Goal: Task Accomplishment & Management: Complete application form

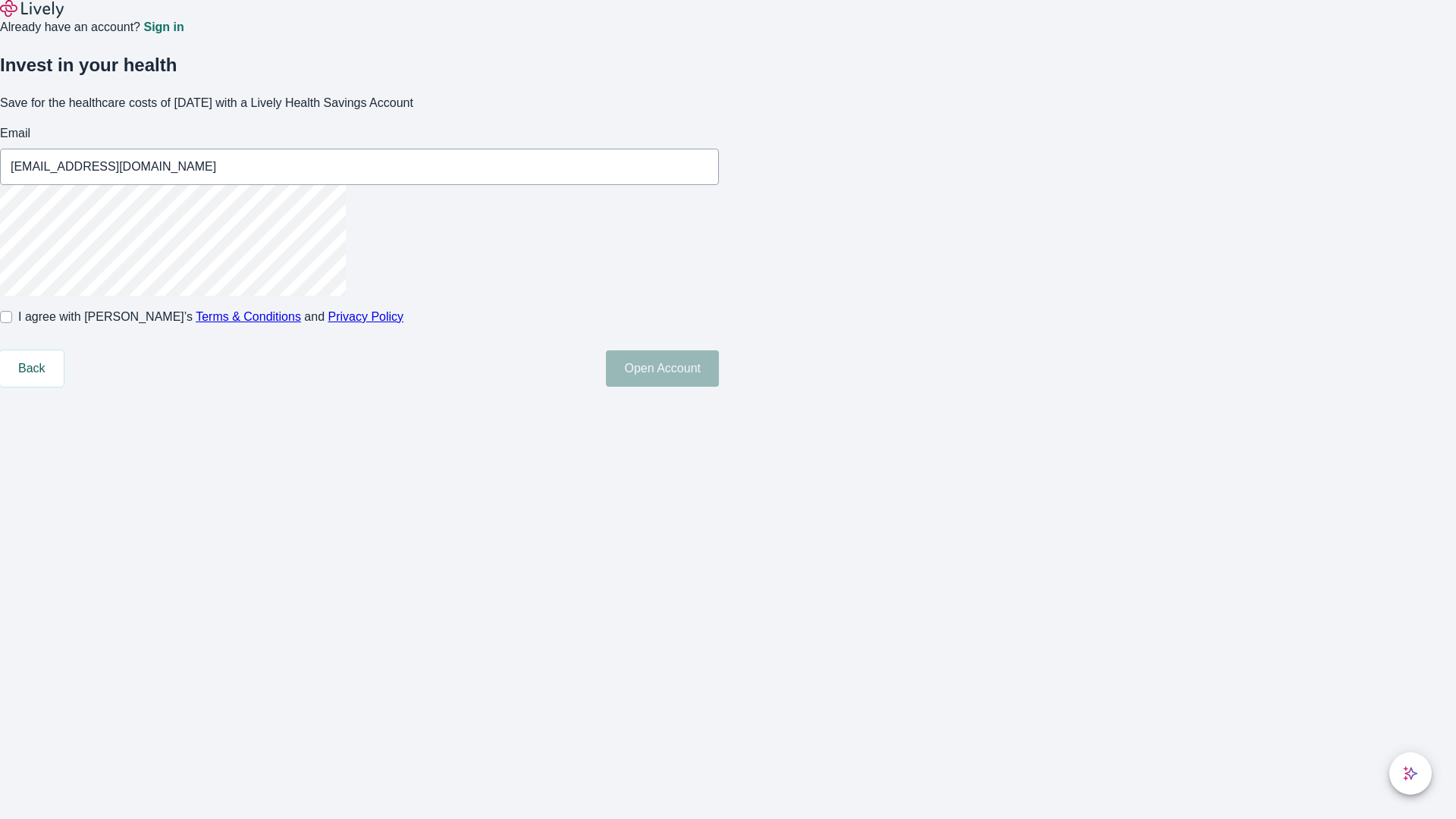
click at [12, 324] on input "I agree with Lively’s Terms & Conditions and Privacy Policy" at bounding box center [6, 317] width 12 height 12
checkbox input "true"
click at [719, 387] on button "Open Account" at bounding box center [662, 368] width 113 height 36
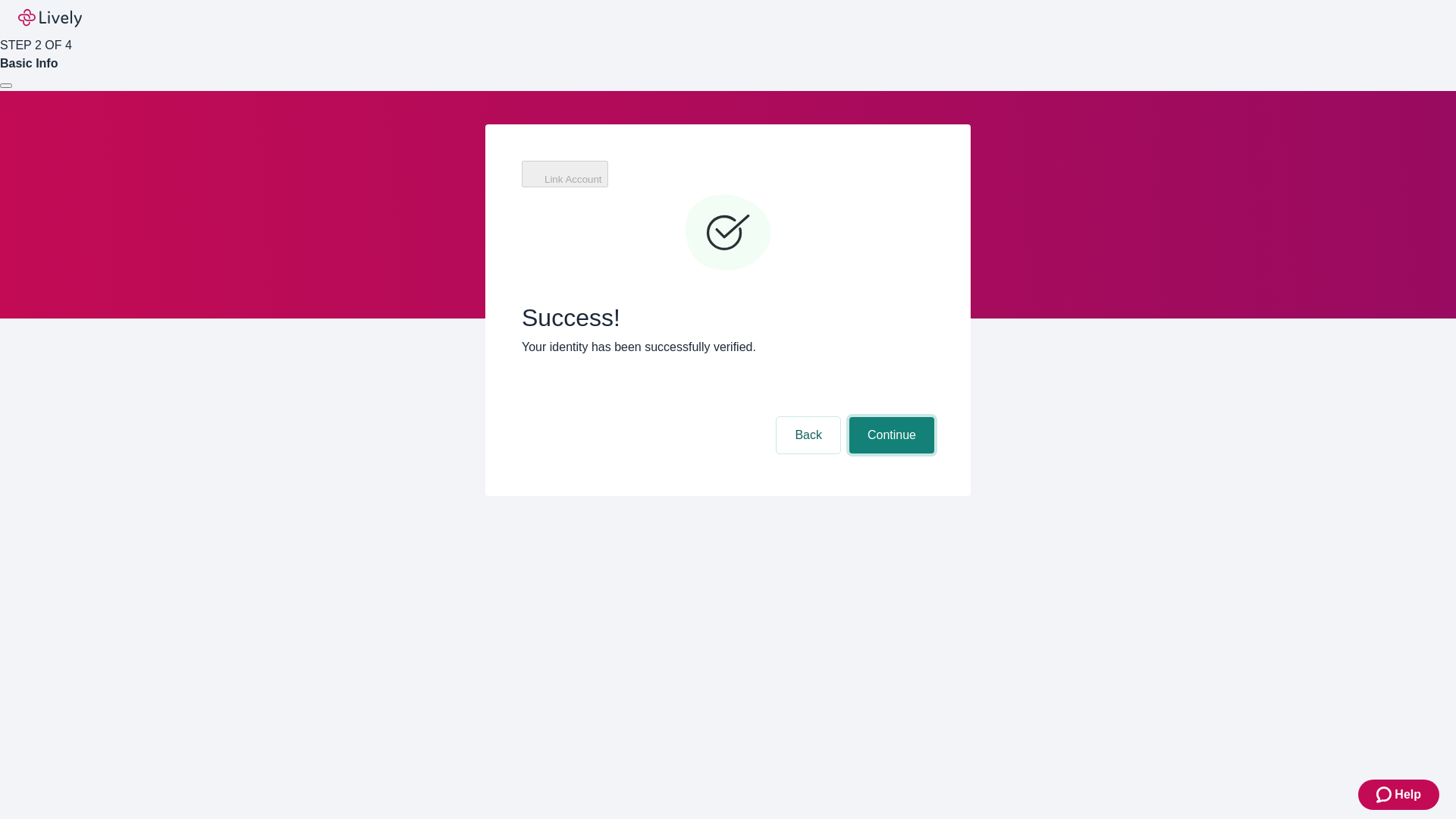
click at [889, 418] on button "Continue" at bounding box center [892, 435] width 85 height 36
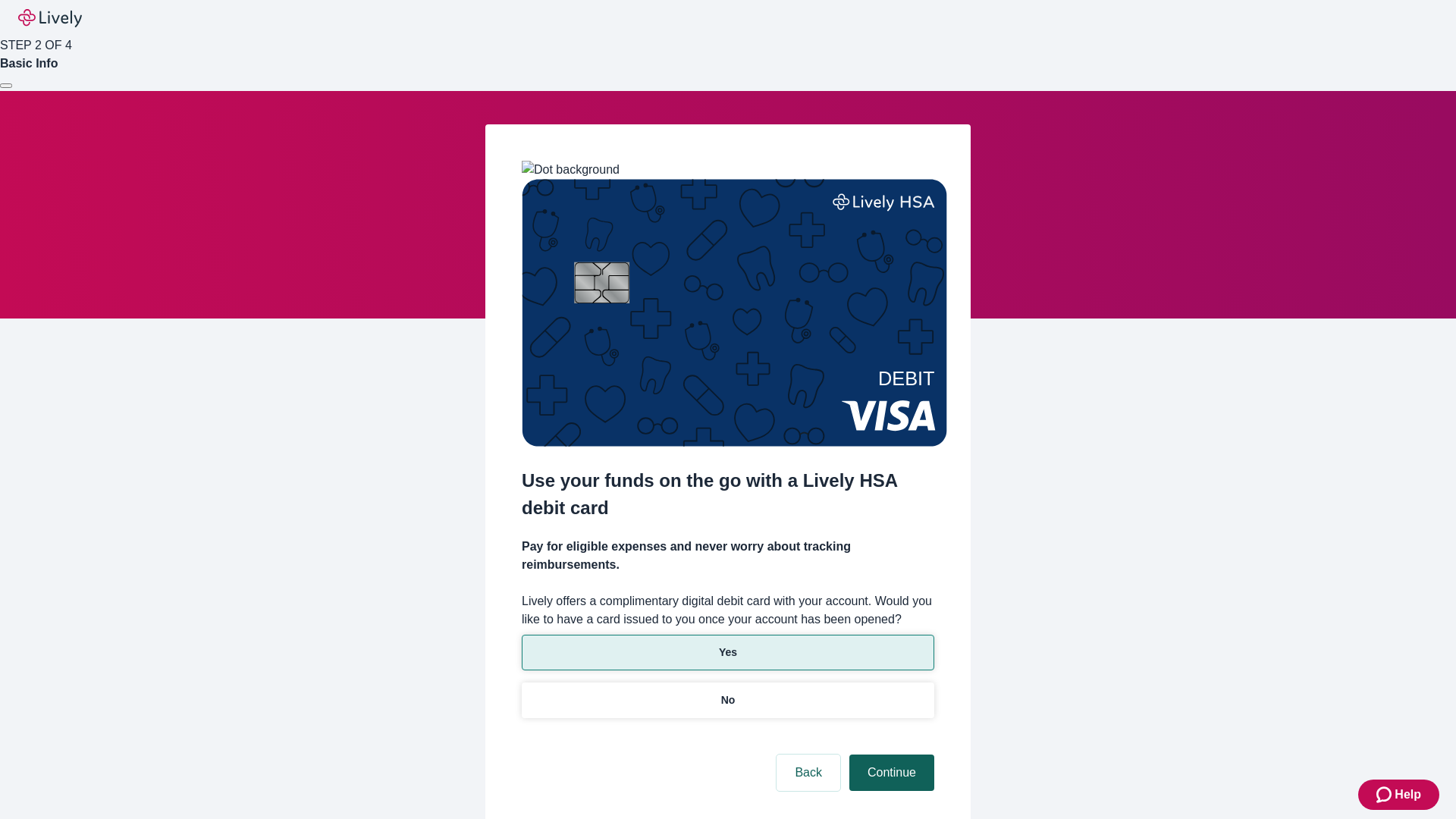
click at [727, 645] on p "Yes" at bounding box center [728, 653] width 18 height 16
click at [889, 755] on button "Continue" at bounding box center [892, 773] width 85 height 36
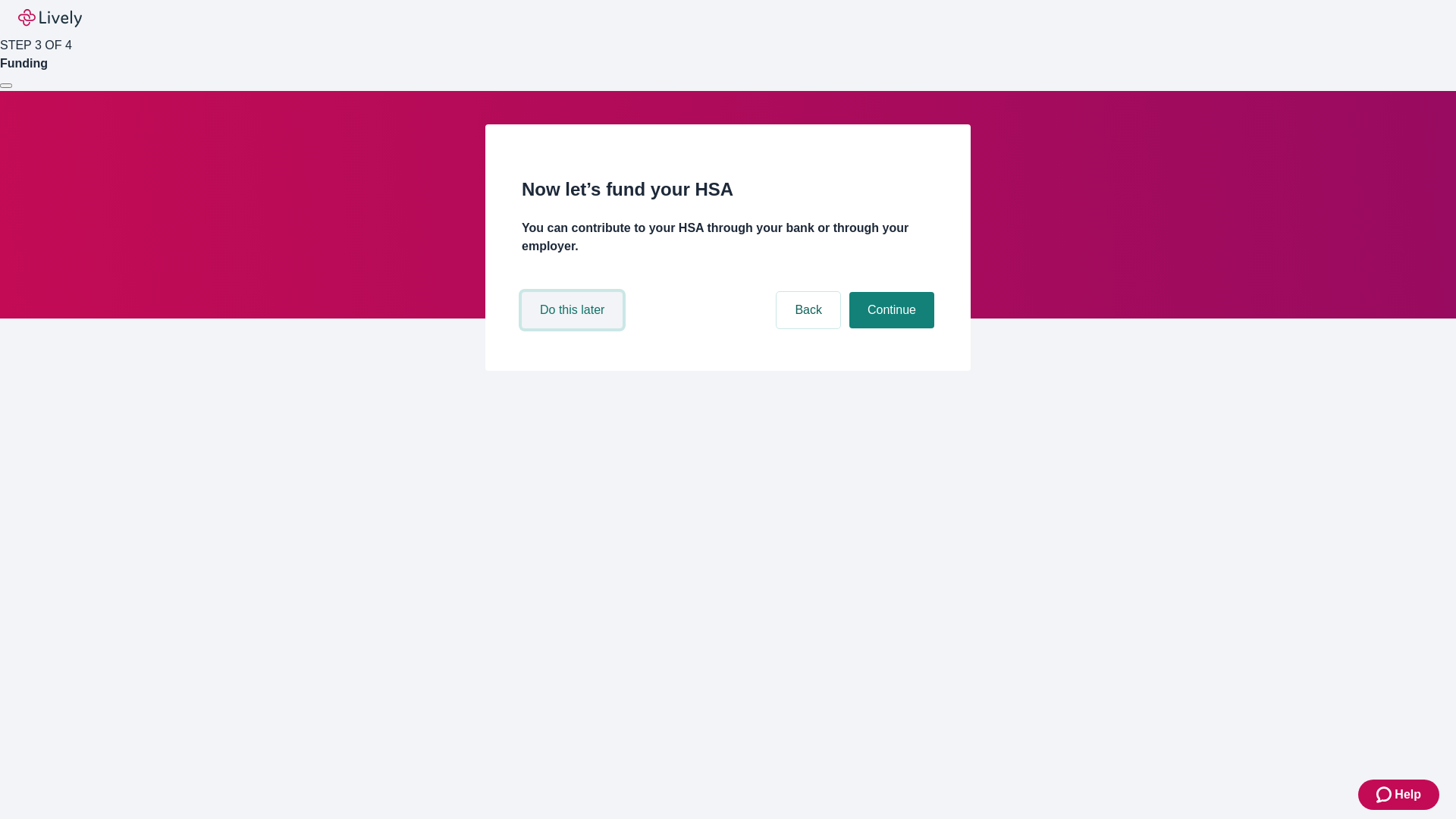
click at [574, 328] on button "Do this later" at bounding box center [572, 310] width 101 height 36
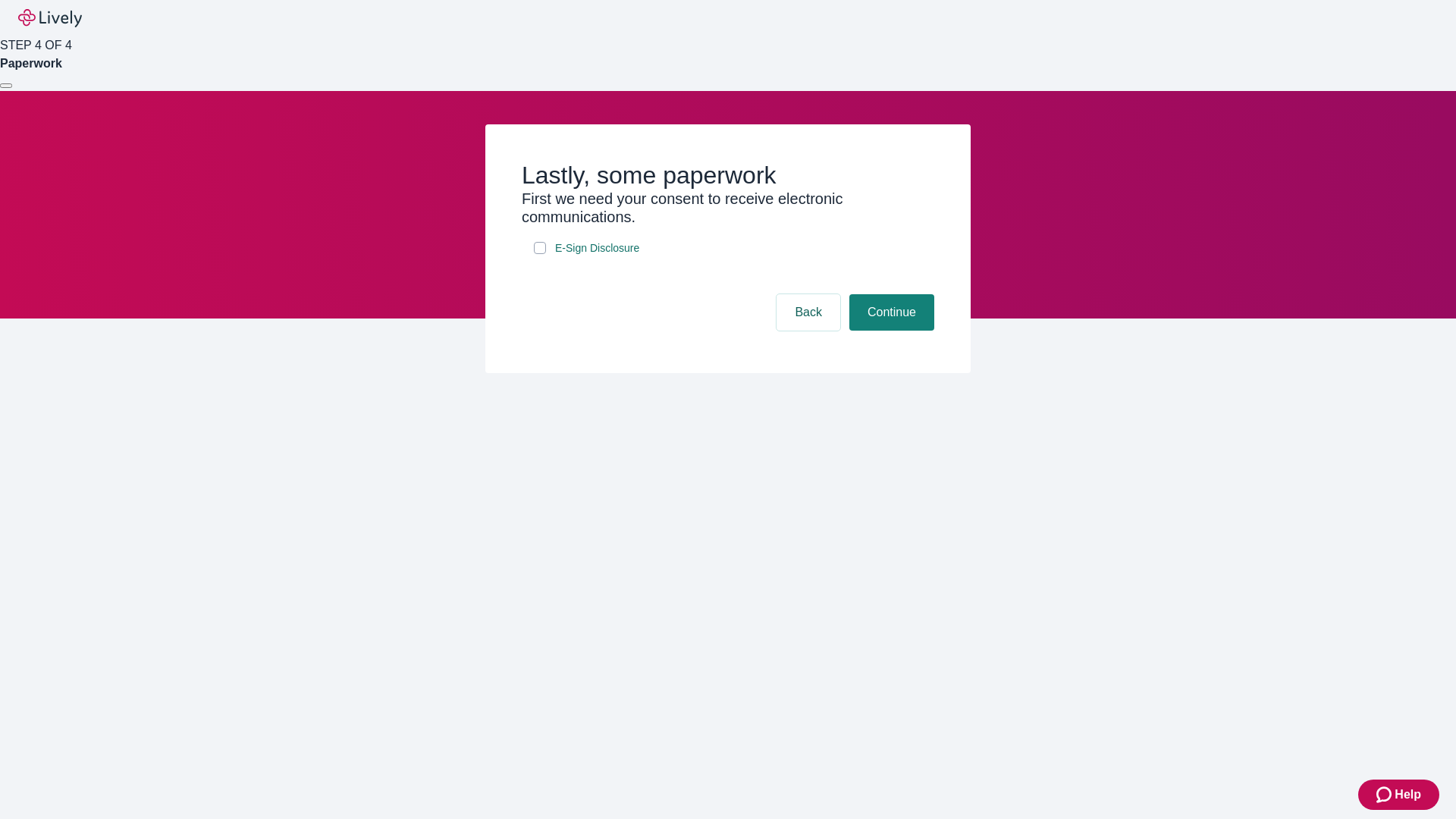
click at [540, 254] on input "E-Sign Disclosure" at bounding box center [540, 247] width 12 height 12
checkbox input "true"
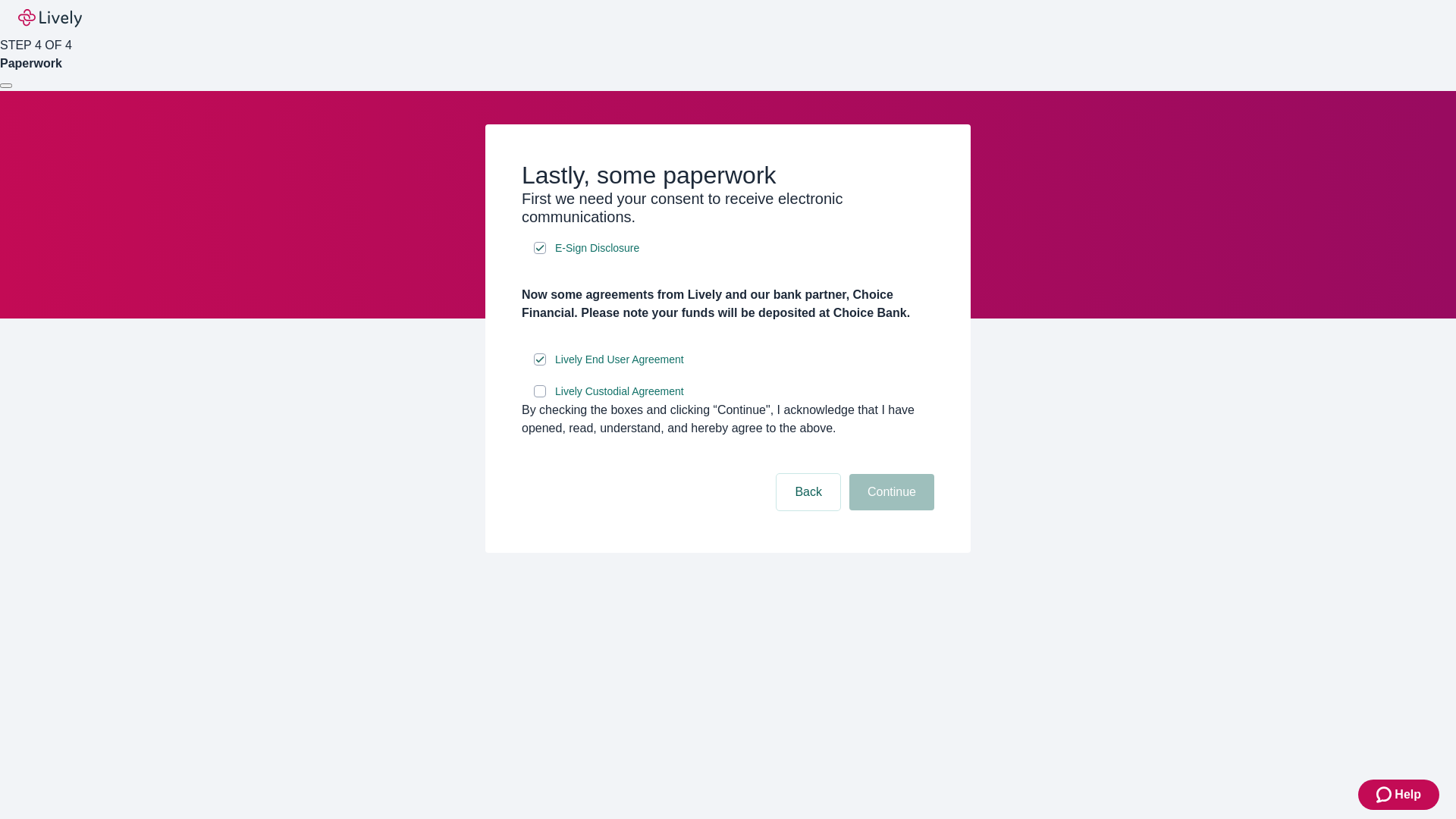
click at [540, 397] on input "Lively Custodial Agreement" at bounding box center [540, 391] width 12 height 12
checkbox input "true"
click at [889, 511] on button "Continue" at bounding box center [892, 492] width 85 height 36
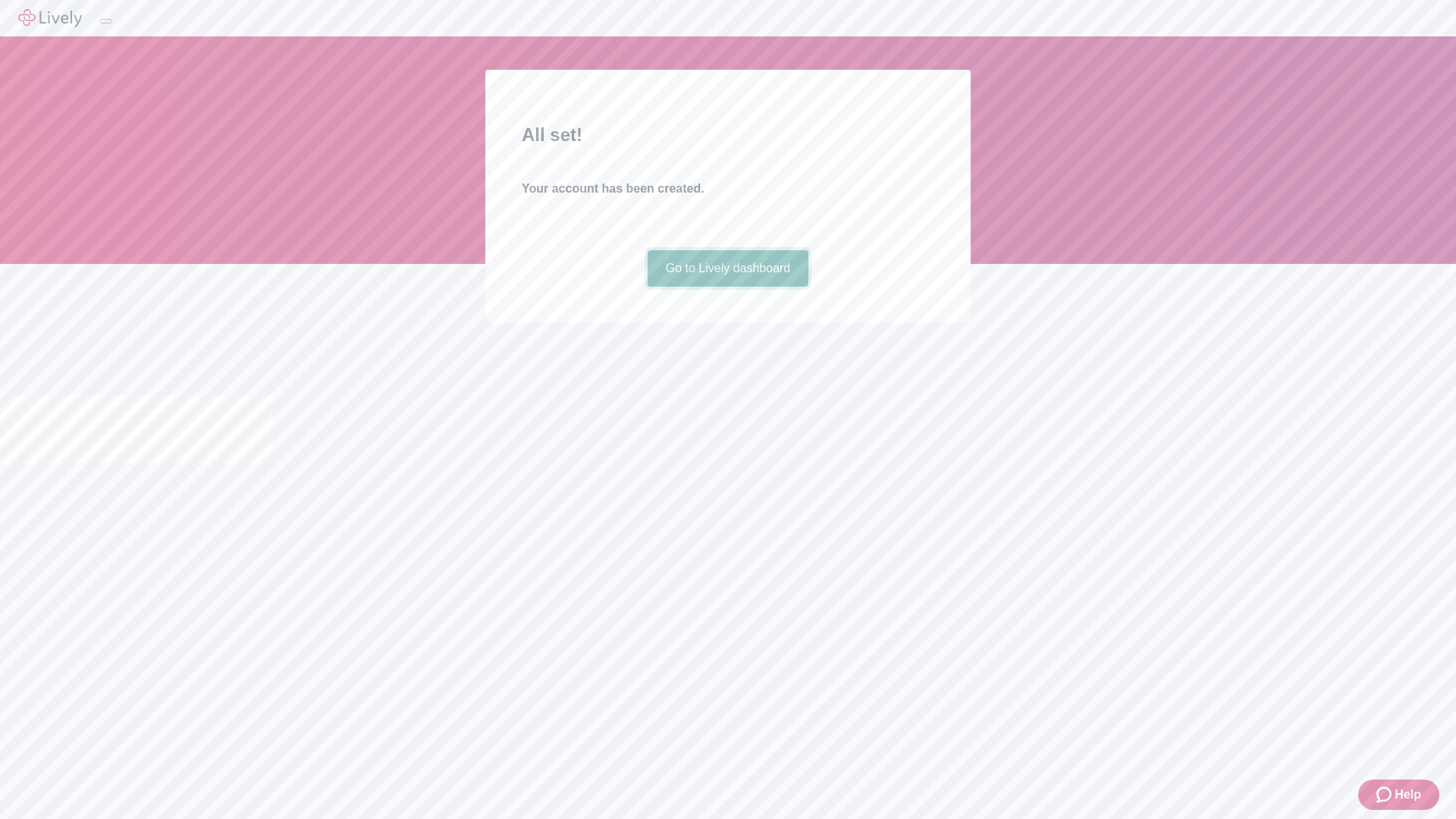
click at [727, 287] on link "Go to Lively dashboard" at bounding box center [728, 268] width 161 height 36
